Goal: Check status: Check status

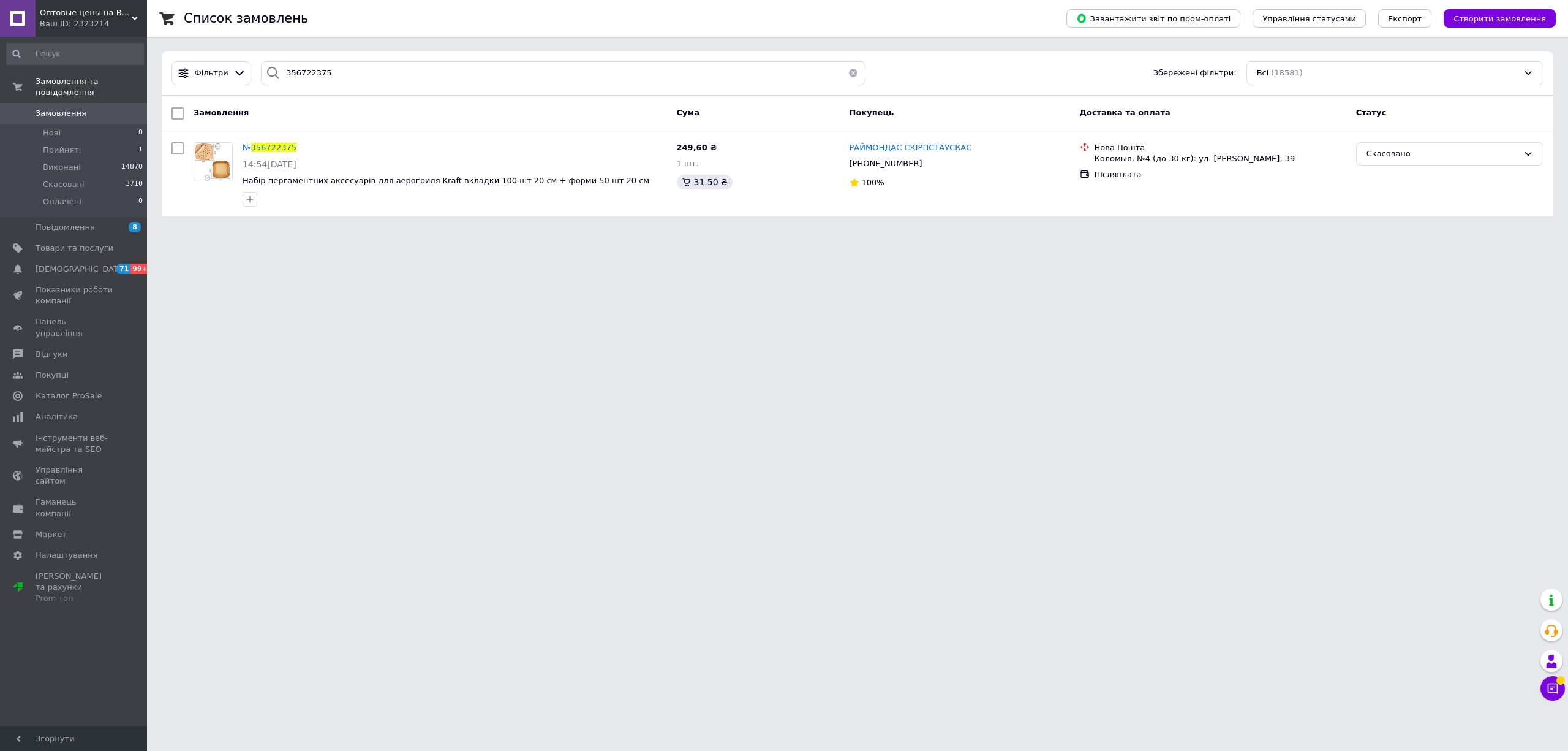
click at [451, 89] on div "Фільтри 356722375 Збережені фільтри: Всі (18581)" at bounding box center [858, 73] width 1391 height 44
click at [432, 67] on input "356722375" at bounding box center [563, 73] width 604 height 24
paste input "905267"
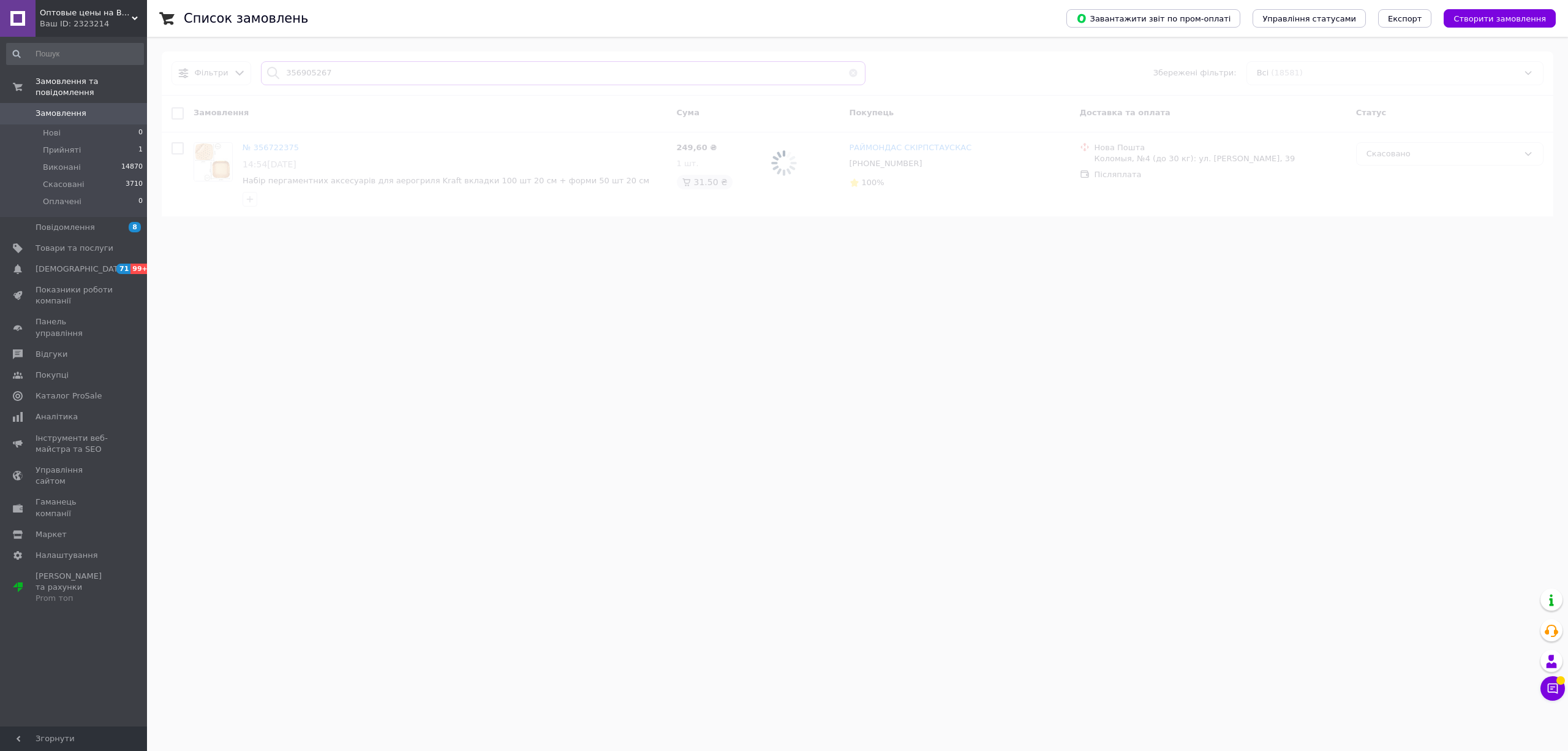
type input "356905267"
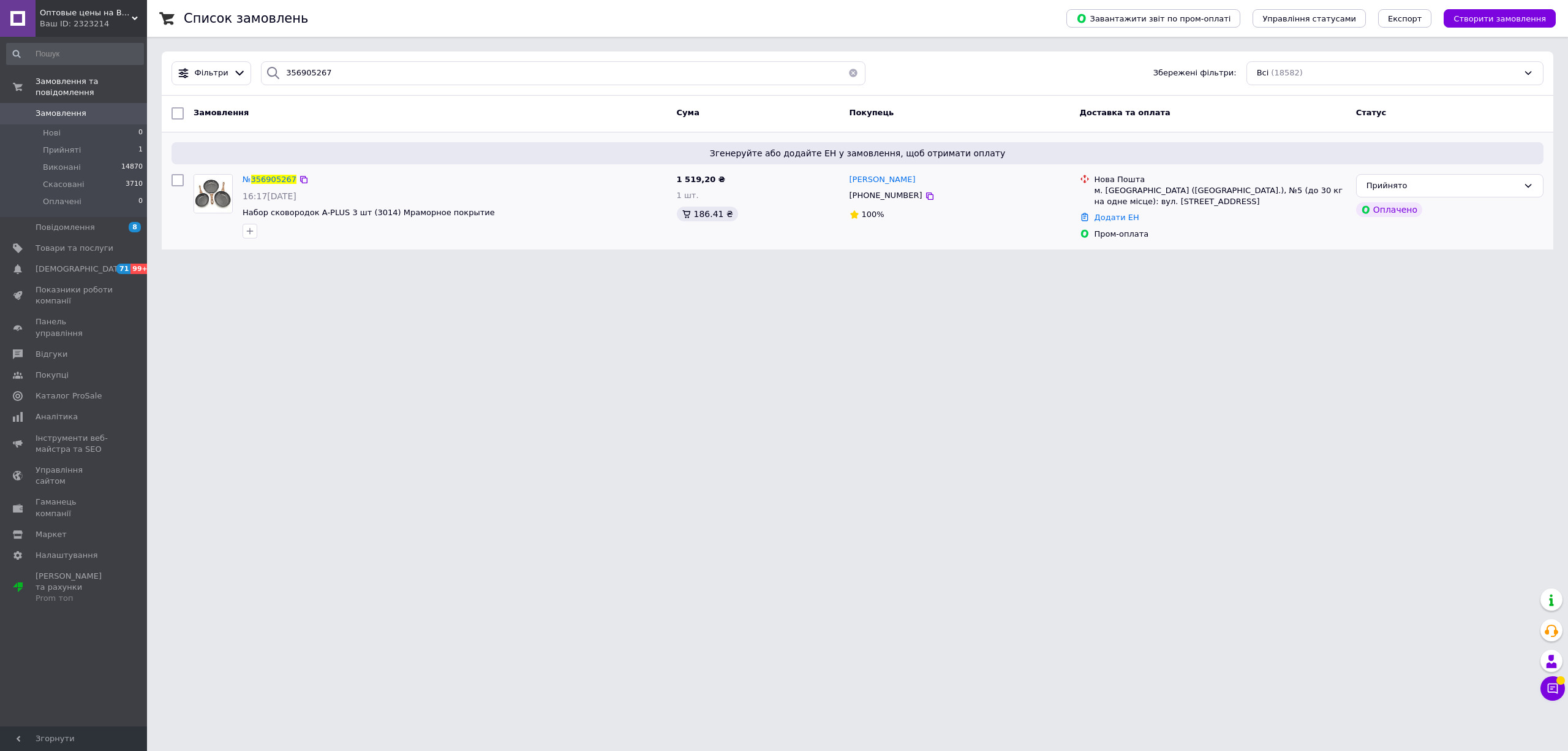
click at [278, 173] on div "№ 356905267" at bounding box center [270, 180] width 56 height 14
click at [281, 178] on span "356905267" at bounding box center [273, 179] width 45 height 9
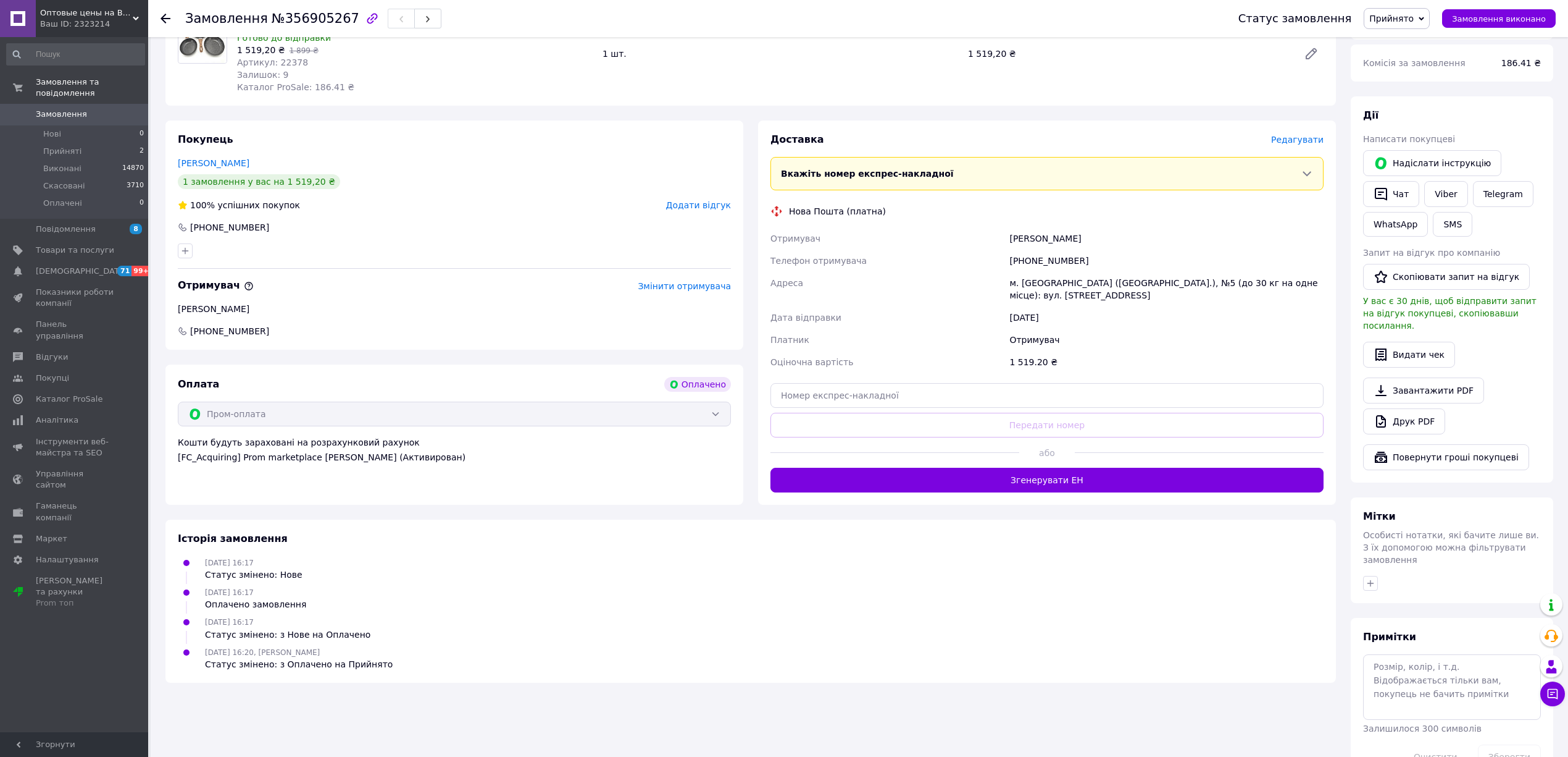
scroll to position [184, 0]
